Goal: Transaction & Acquisition: Purchase product/service

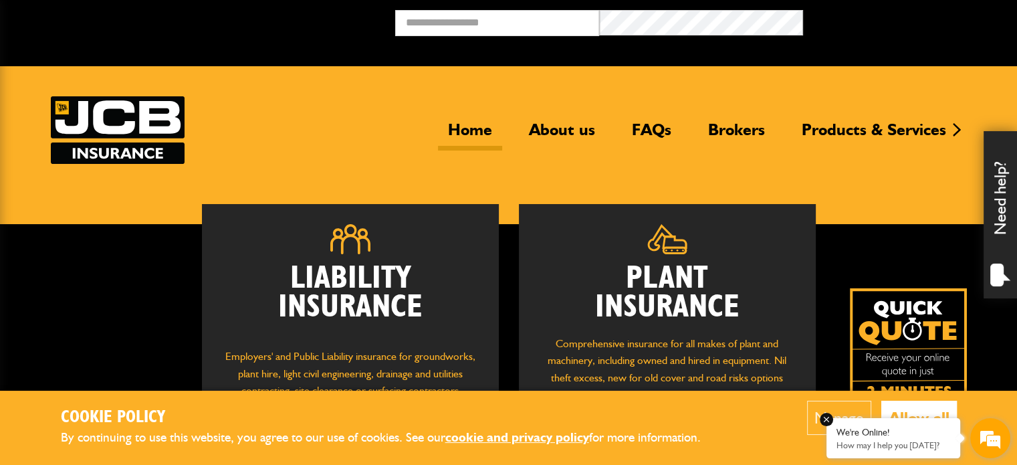
click at [907, 419] on div "We're Online! How may I help you today?" at bounding box center [893, 438] width 134 height 40
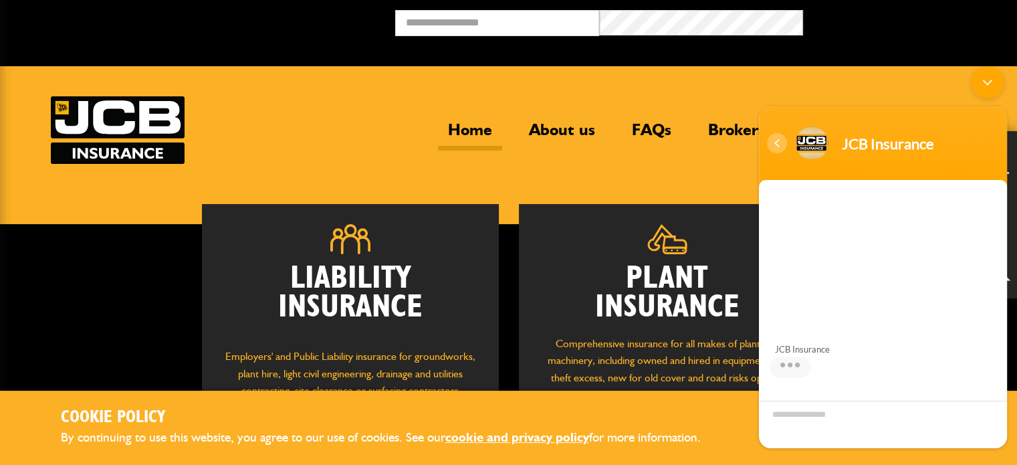
click at [772, 140] on div "Navigation go back" at bounding box center [777, 143] width 20 height 20
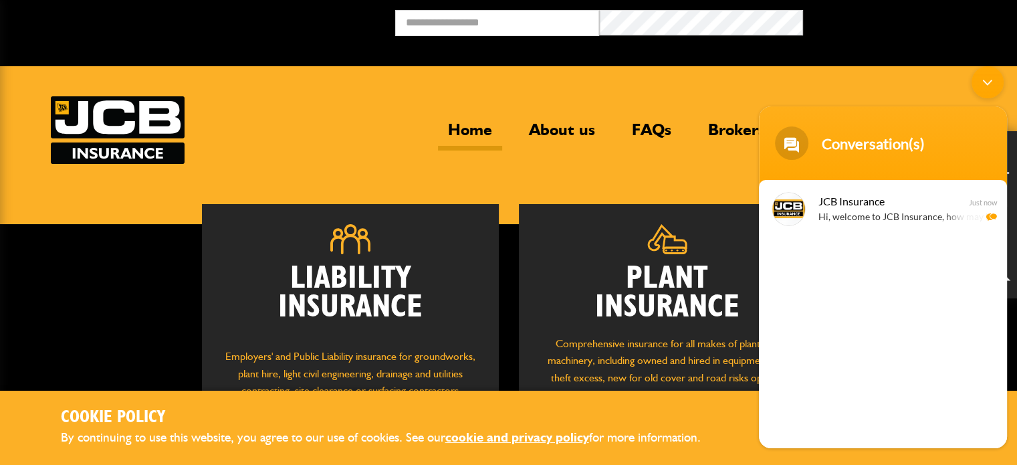
click at [990, 86] on div "Minimize live chat window" at bounding box center [988, 82] width 32 height 32
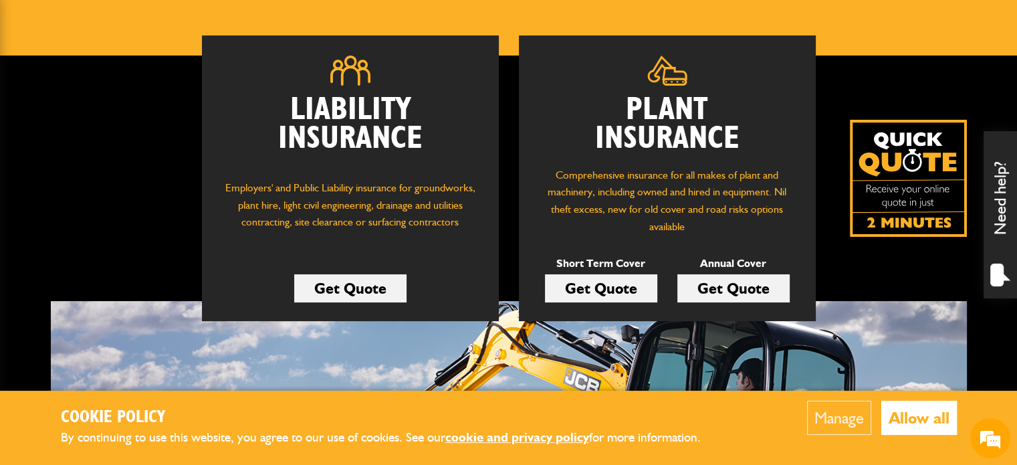
scroll to position [173, 0]
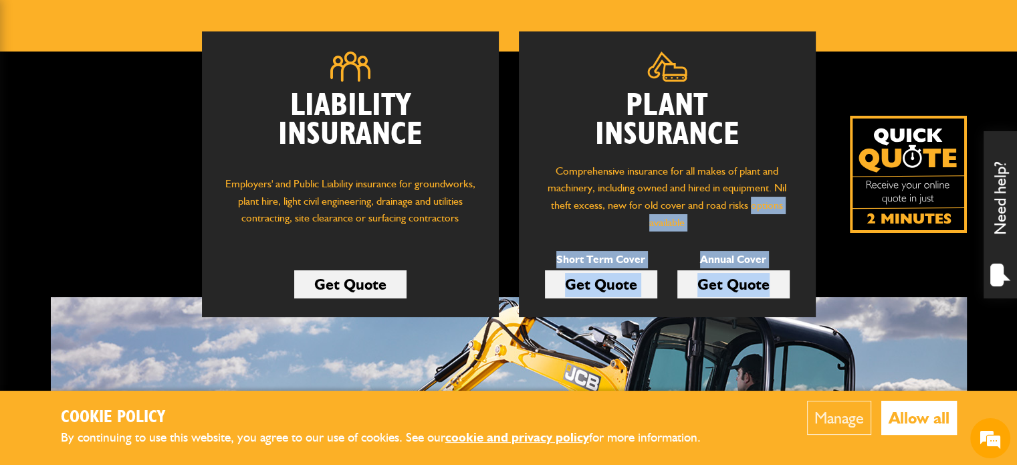
drag, startPoint x: 750, startPoint y: 213, endPoint x: 772, endPoint y: 288, distance: 78.9
click at [772, 288] on div "Plant Insurance Comprehensive insurance for all makes of plant and machinery, i…" at bounding box center [667, 174] width 297 height 286
click at [772, 288] on link "Get Quote" at bounding box center [733, 284] width 112 height 28
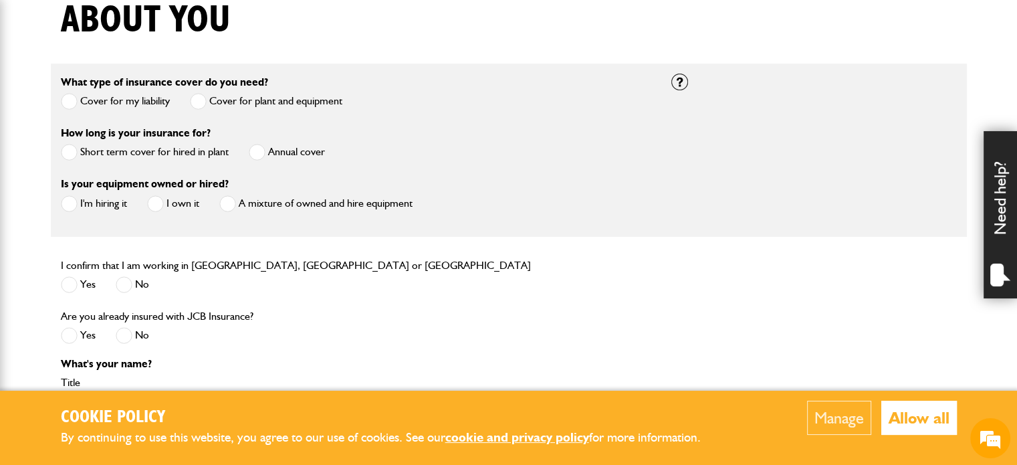
scroll to position [366, 0]
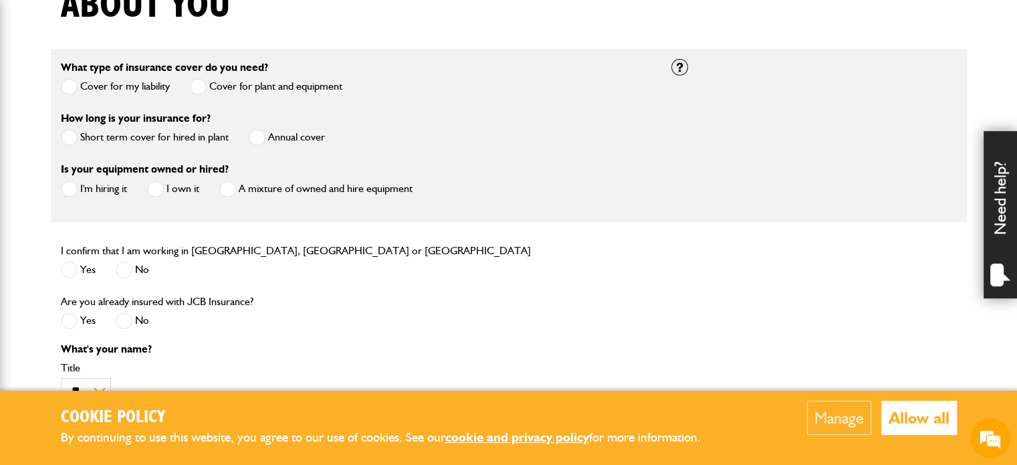
click at [253, 138] on span at bounding box center [257, 137] width 17 height 17
click at [165, 187] on label "I own it" at bounding box center [173, 189] width 52 height 17
click at [72, 277] on span at bounding box center [69, 269] width 17 height 17
click at [122, 326] on span at bounding box center [124, 320] width 17 height 17
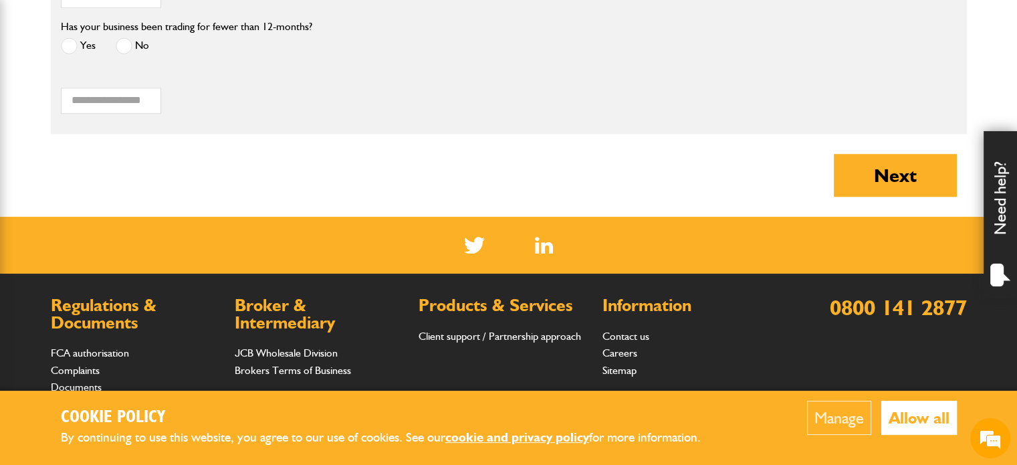
scroll to position [0, 0]
